Goal: Transaction & Acquisition: Purchase product/service

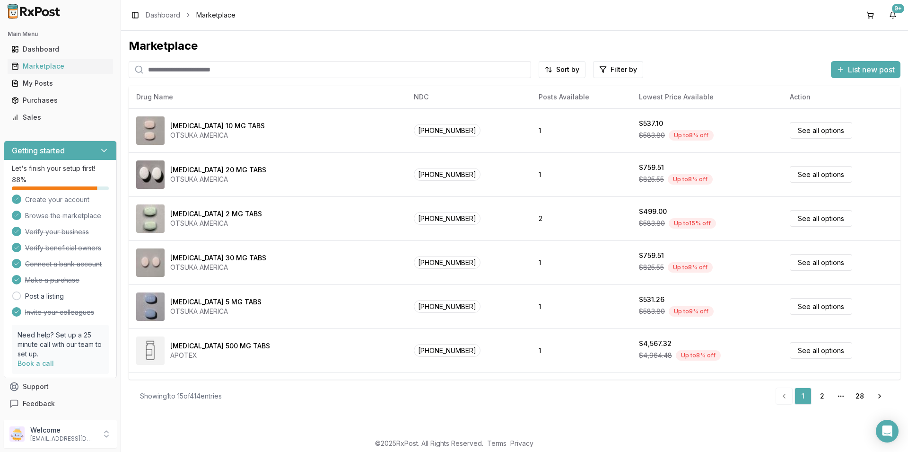
click at [164, 66] on input "search" at bounding box center [330, 69] width 403 height 17
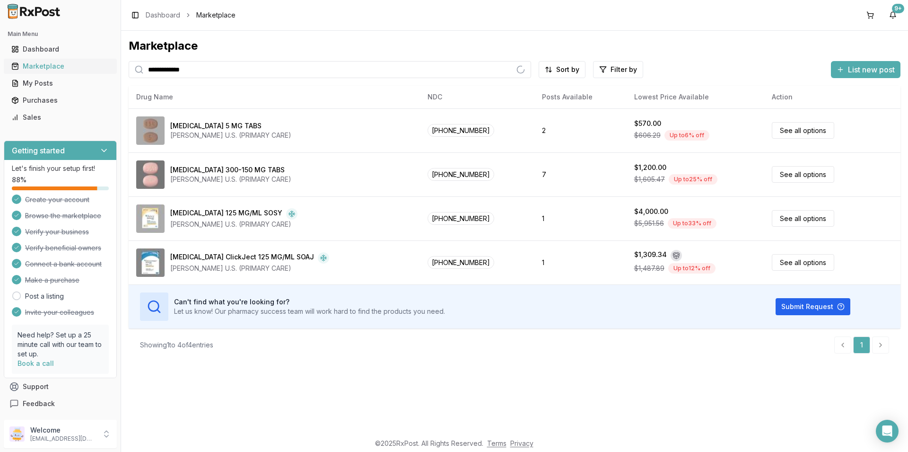
type input "**********"
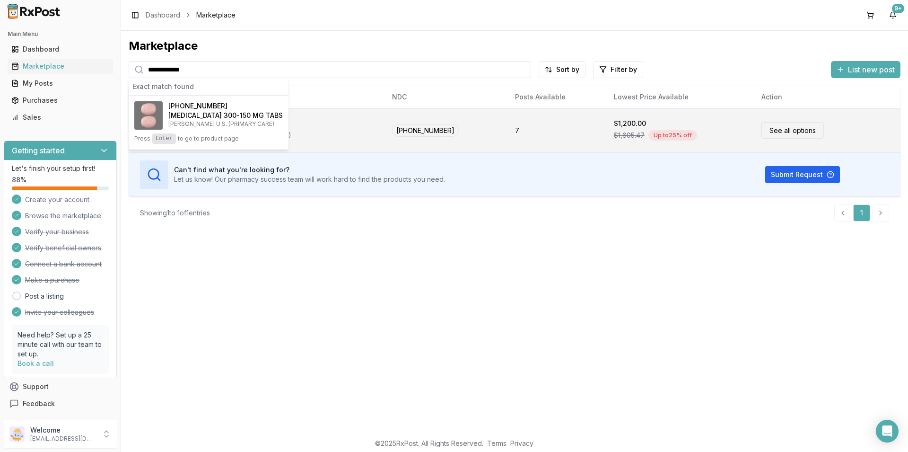
click at [778, 132] on link "See all options" at bounding box center [793, 130] width 62 height 17
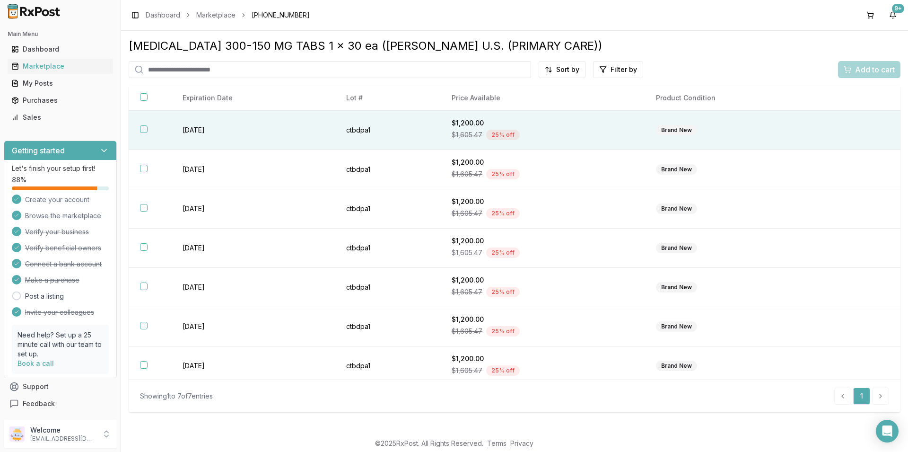
click at [144, 129] on button "button" at bounding box center [144, 129] width 8 height 8
click at [889, 70] on span "Add to cart" at bounding box center [875, 69] width 40 height 11
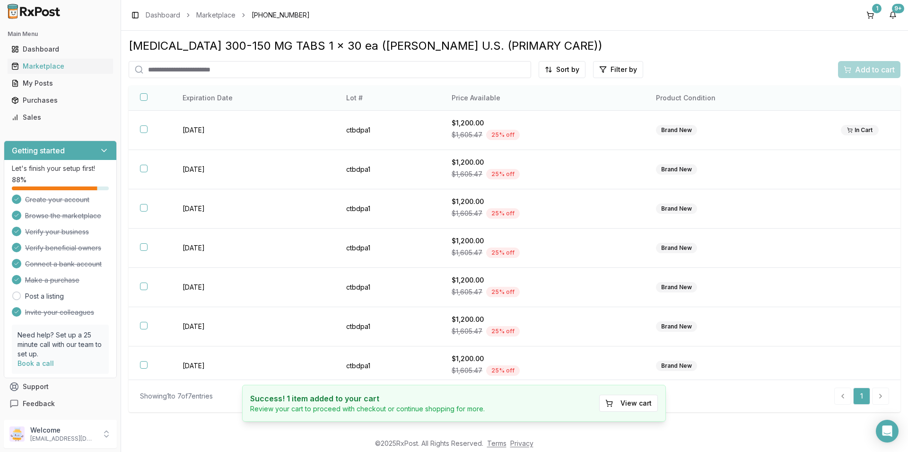
drag, startPoint x: 143, startPoint y: 128, endPoint x: 232, endPoint y: 100, distance: 93.7
click at [232, 100] on table "Expiration Date Lot # Price Available Product Condition [DATE] ctbdpa1 $1,200.0…" at bounding box center [515, 235] width 772 height 299
click at [648, 401] on button "View cart" at bounding box center [628, 403] width 59 height 17
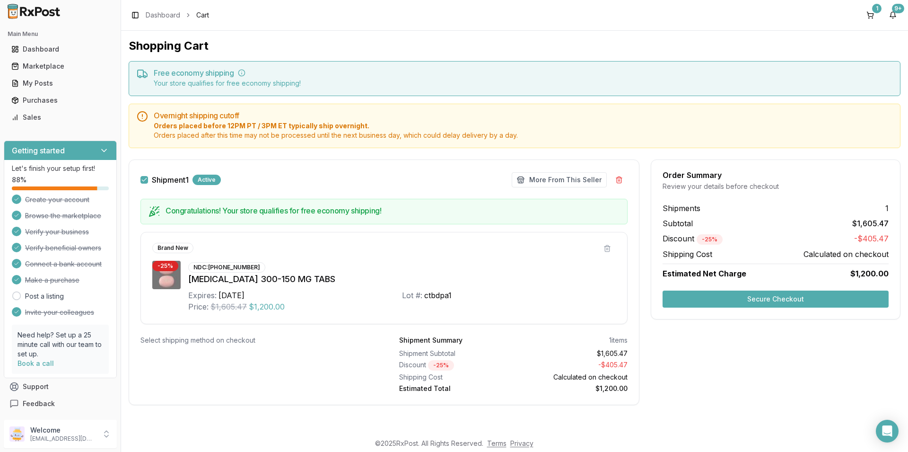
click at [772, 303] on button "Secure Checkout" at bounding box center [776, 298] width 226 height 17
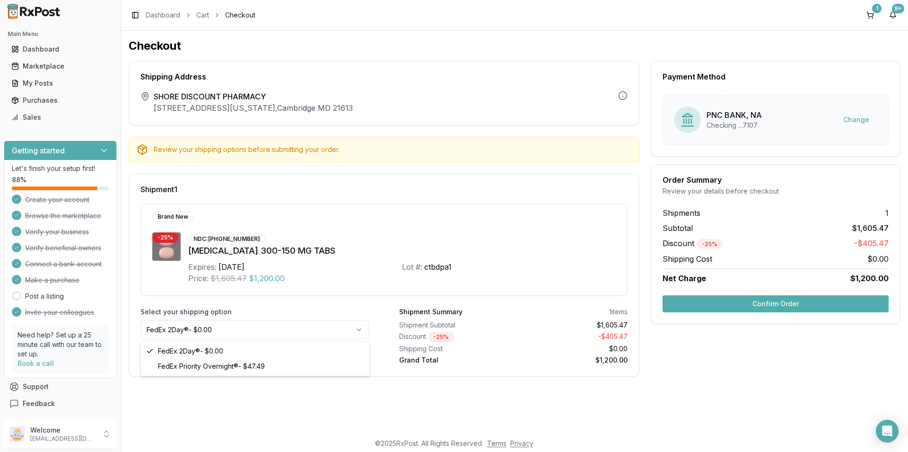
click at [358, 329] on html "Main Menu Dashboard Marketplace My Posts Purchases Sales Getting started Let's …" at bounding box center [454, 226] width 908 height 452
drag, startPoint x: 734, startPoint y: 299, endPoint x: 729, endPoint y: 301, distance: 6.0
click at [734, 299] on button "Confirm Order" at bounding box center [776, 303] width 226 height 17
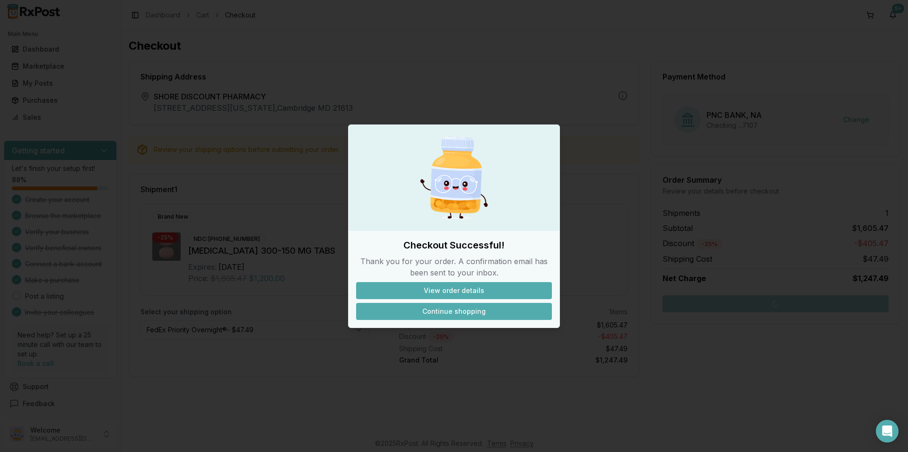
click at [457, 311] on button "Continue shopping" at bounding box center [454, 311] width 196 height 17
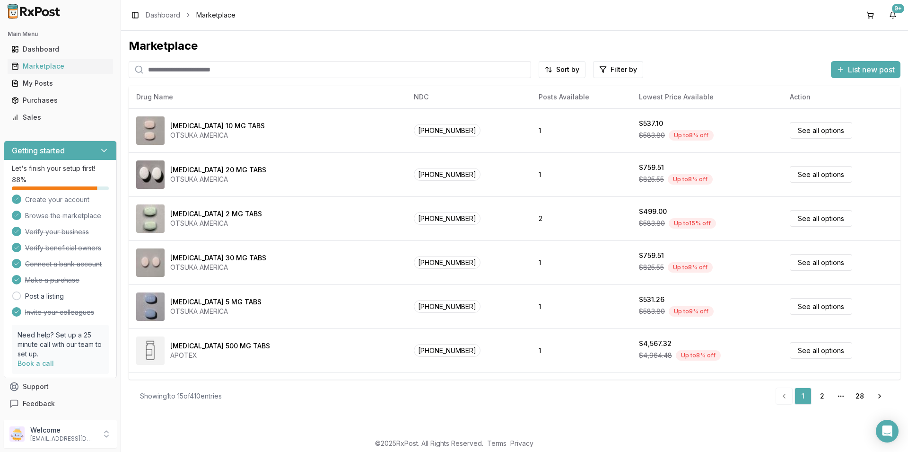
click at [159, 68] on input "search" at bounding box center [330, 69] width 403 height 17
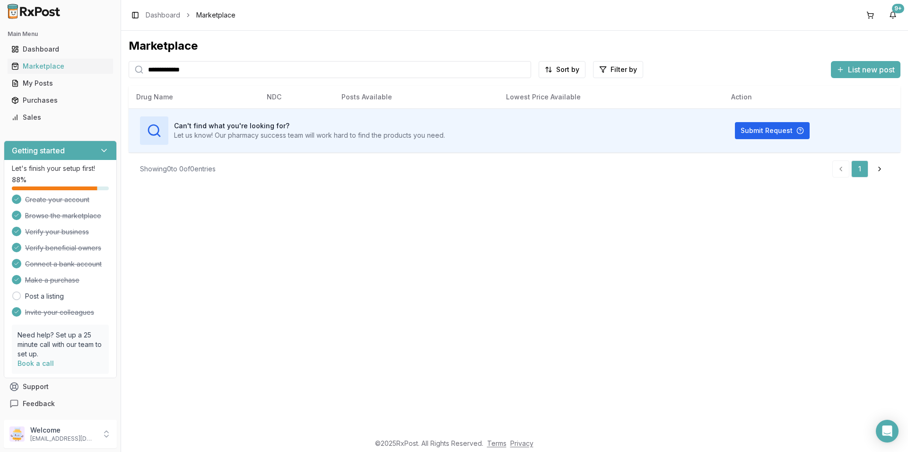
type input "**********"
